Goal: Use online tool/utility: Utilize a website feature to perform a specific function

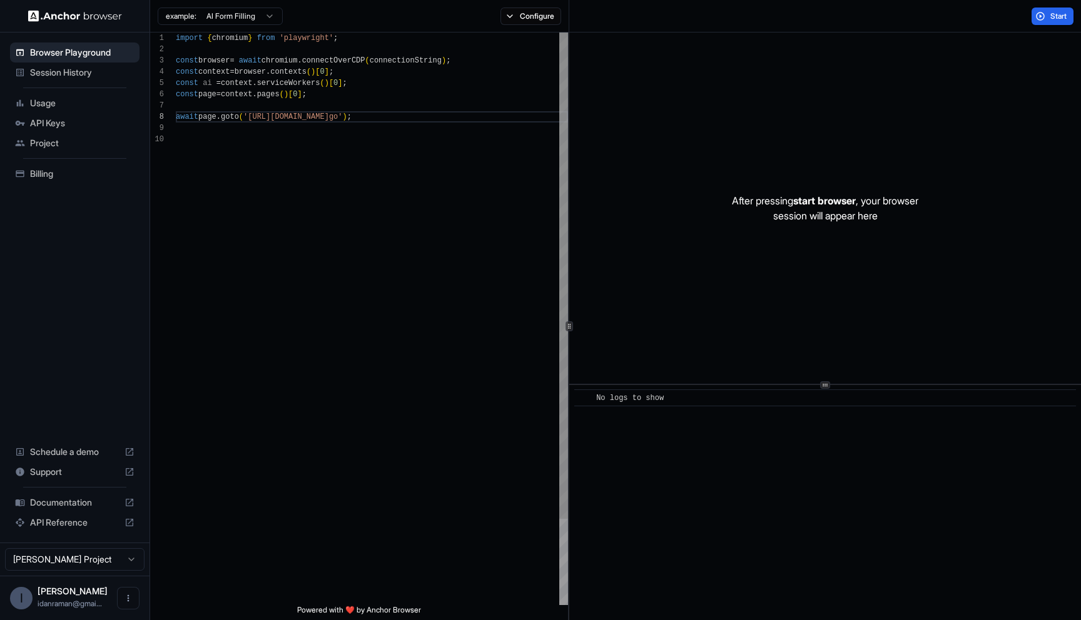
scroll to position [79, 0]
click at [256, 108] on div "import { chromium } from 'playwright' ; const browser = await chromium . connec…" at bounding box center [372, 370] width 392 height 674
type textarea "**********"
click at [302, 201] on div "import { chromium } from 'playwright' ; const browser = await chromium . connec…" at bounding box center [372, 370] width 392 height 674
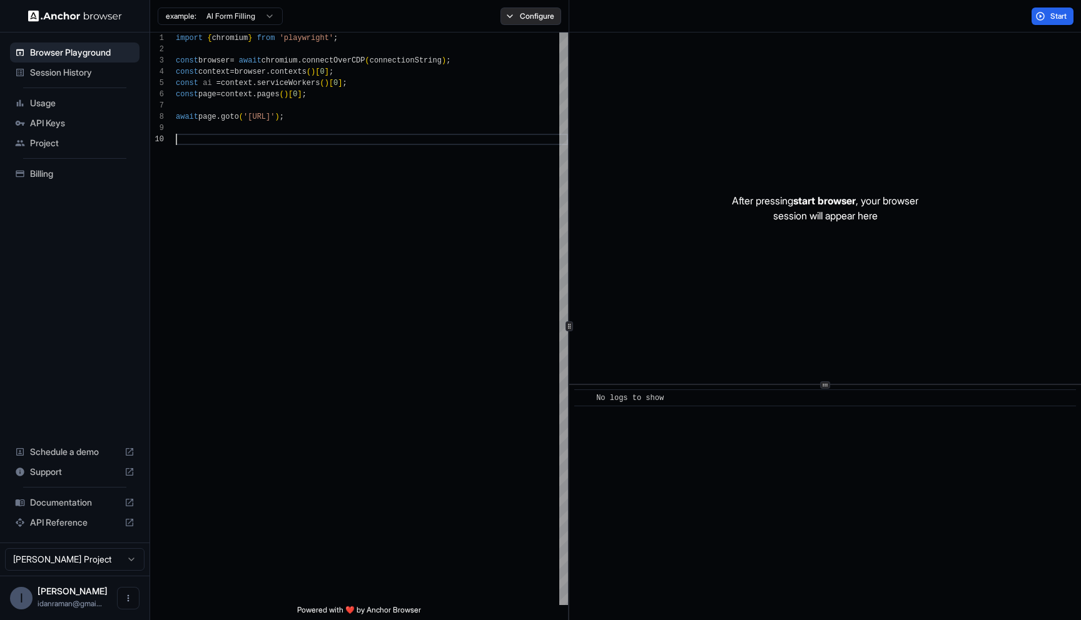
click at [545, 18] on button "Configure" at bounding box center [530, 17] width 61 height 18
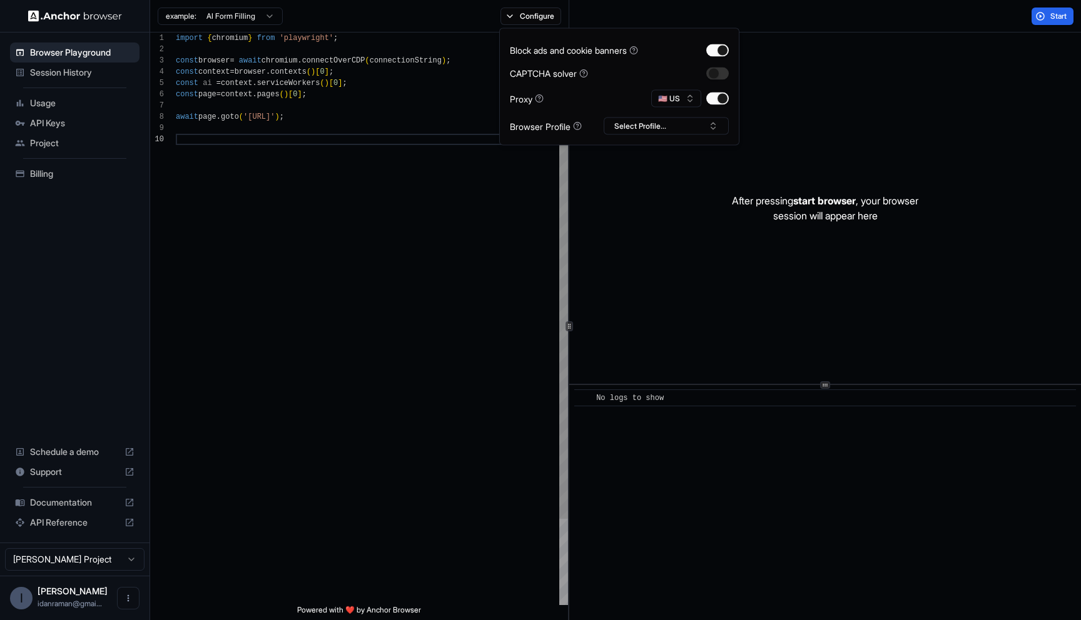
click at [368, 218] on div "import { chromium } from 'playwright' ; const browser = await chromium . connec…" at bounding box center [372, 370] width 392 height 674
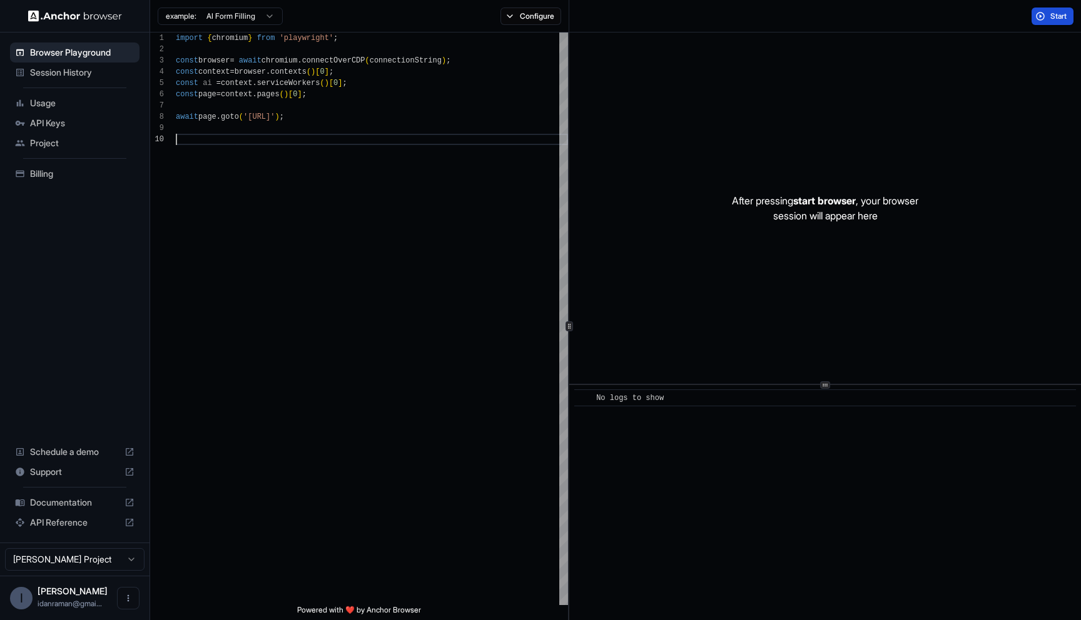
click at [1042, 16] on button "Start" at bounding box center [1052, 17] width 42 height 18
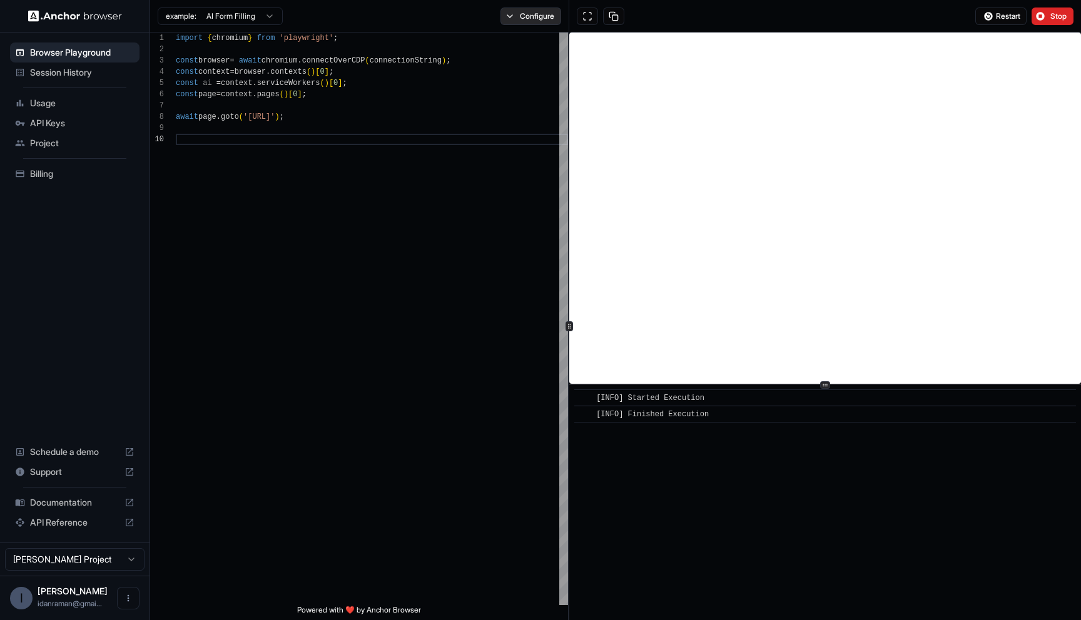
click at [532, 14] on button "Configure" at bounding box center [530, 17] width 61 height 18
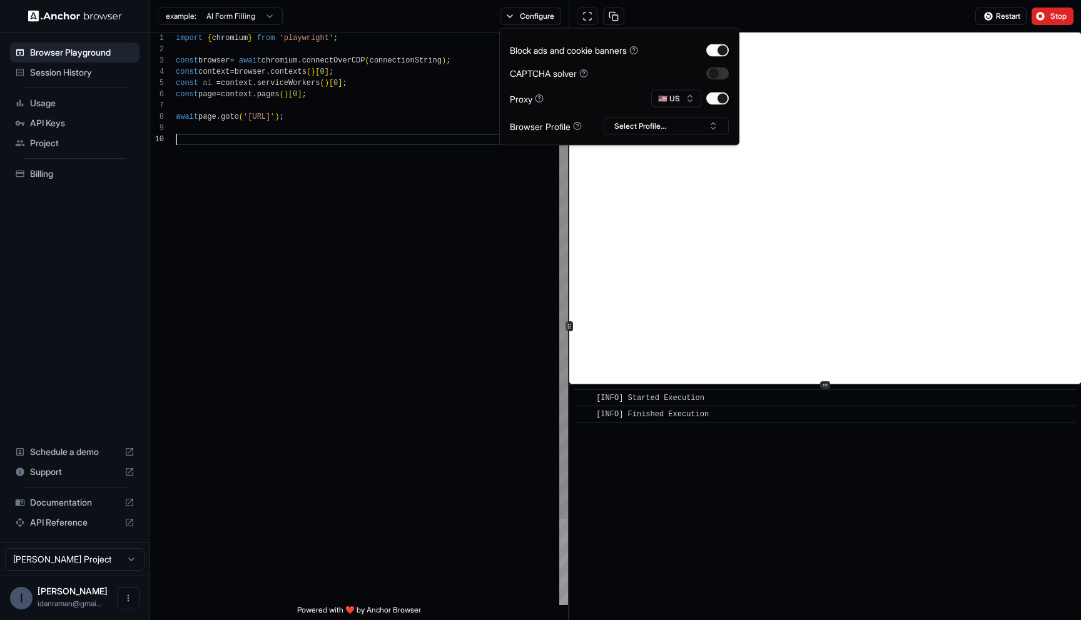
click at [513, 176] on div "import { chromium } from 'playwright' ; const browser = await chromium . connec…" at bounding box center [372, 370] width 392 height 674
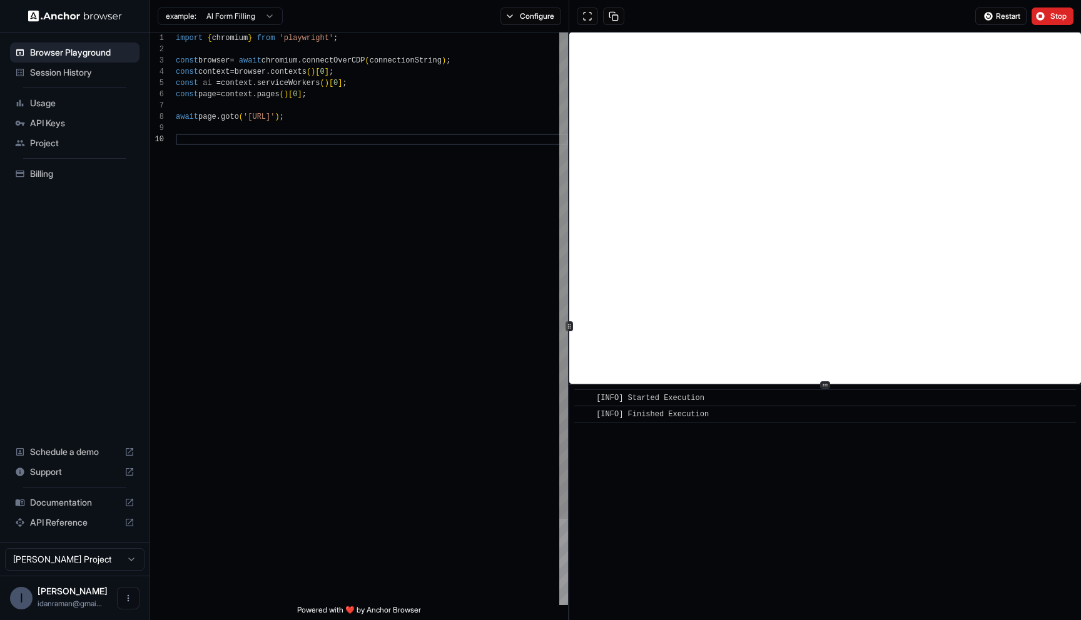
click at [510, 238] on div "import { chromium } from 'playwright' ; const browser = await chromium . connec…" at bounding box center [372, 370] width 392 height 674
